Goal: Task Accomplishment & Management: Complete application form

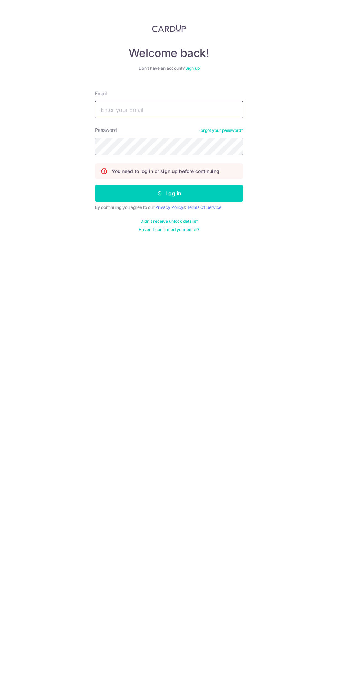
click at [125, 111] on input "Email" at bounding box center [169, 109] width 148 height 17
type input "[EMAIL_ADDRESS][DOMAIN_NAME]"
click at [95, 185] on button "Log in" at bounding box center [169, 193] width 148 height 17
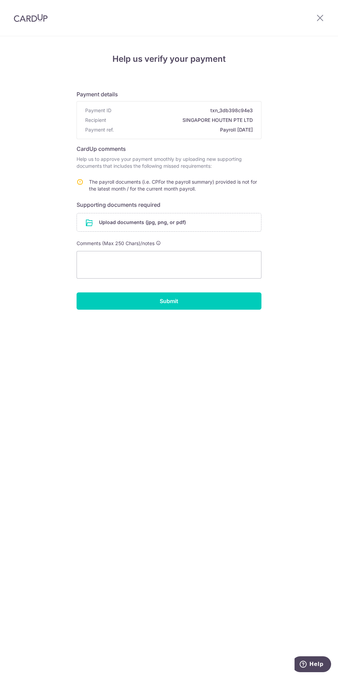
click at [106, 219] on input "file" at bounding box center [169, 222] width 184 height 18
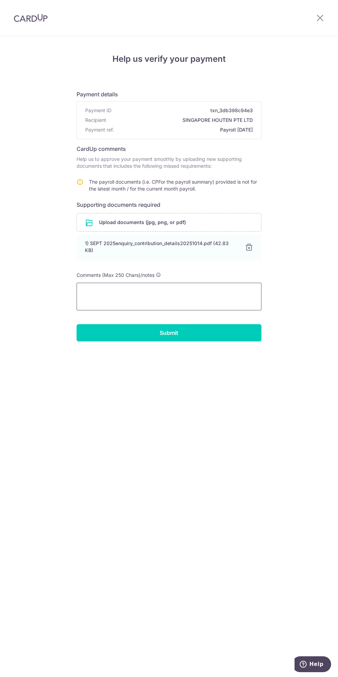
click at [107, 291] on textarea at bounding box center [169, 297] width 185 height 28
type textarea "This should be the latest cpf for payroll please confirm"
click at [109, 333] on input "Submit" at bounding box center [169, 332] width 185 height 17
